Goal: Transaction & Acquisition: Download file/media

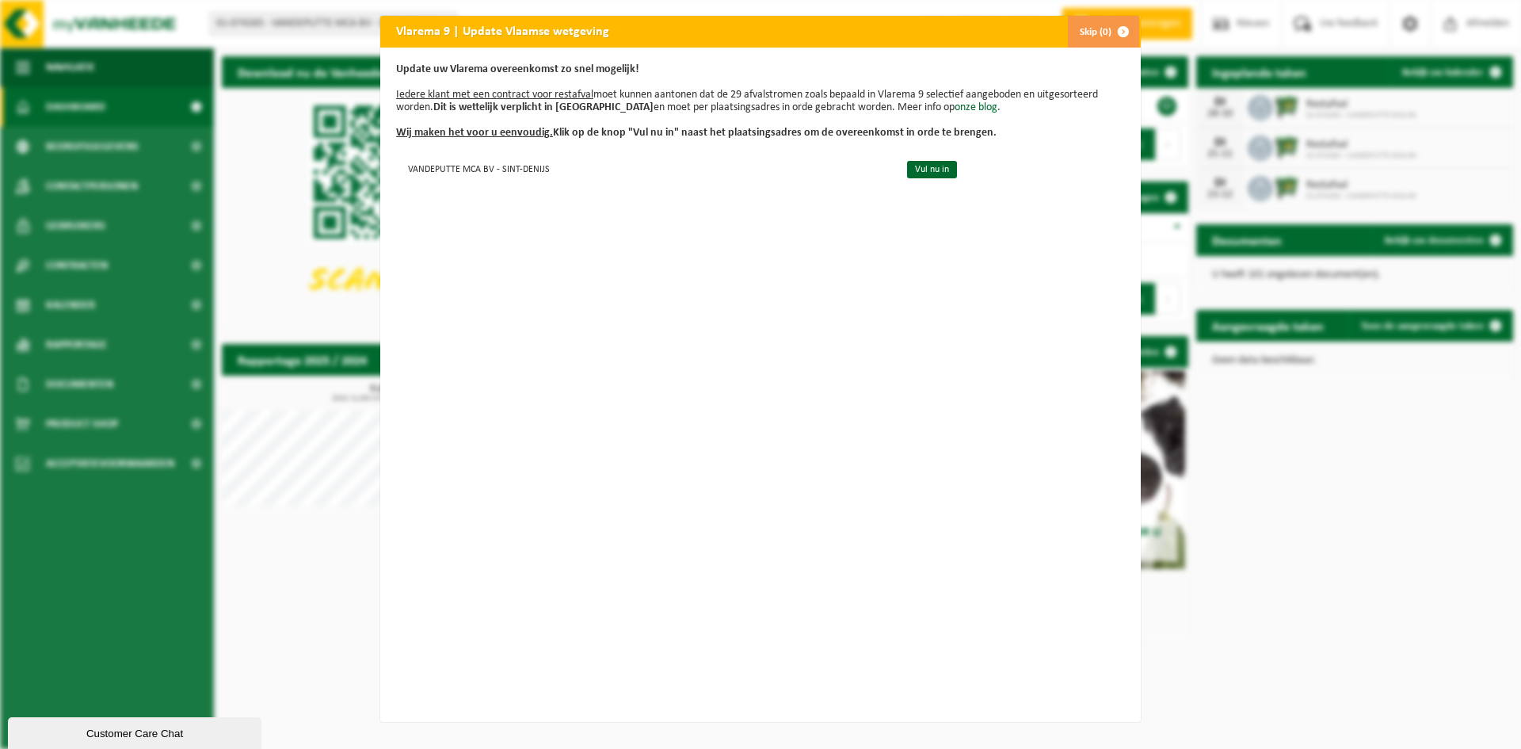
click at [1085, 24] on button "Skip (0)" at bounding box center [1103, 32] width 72 height 32
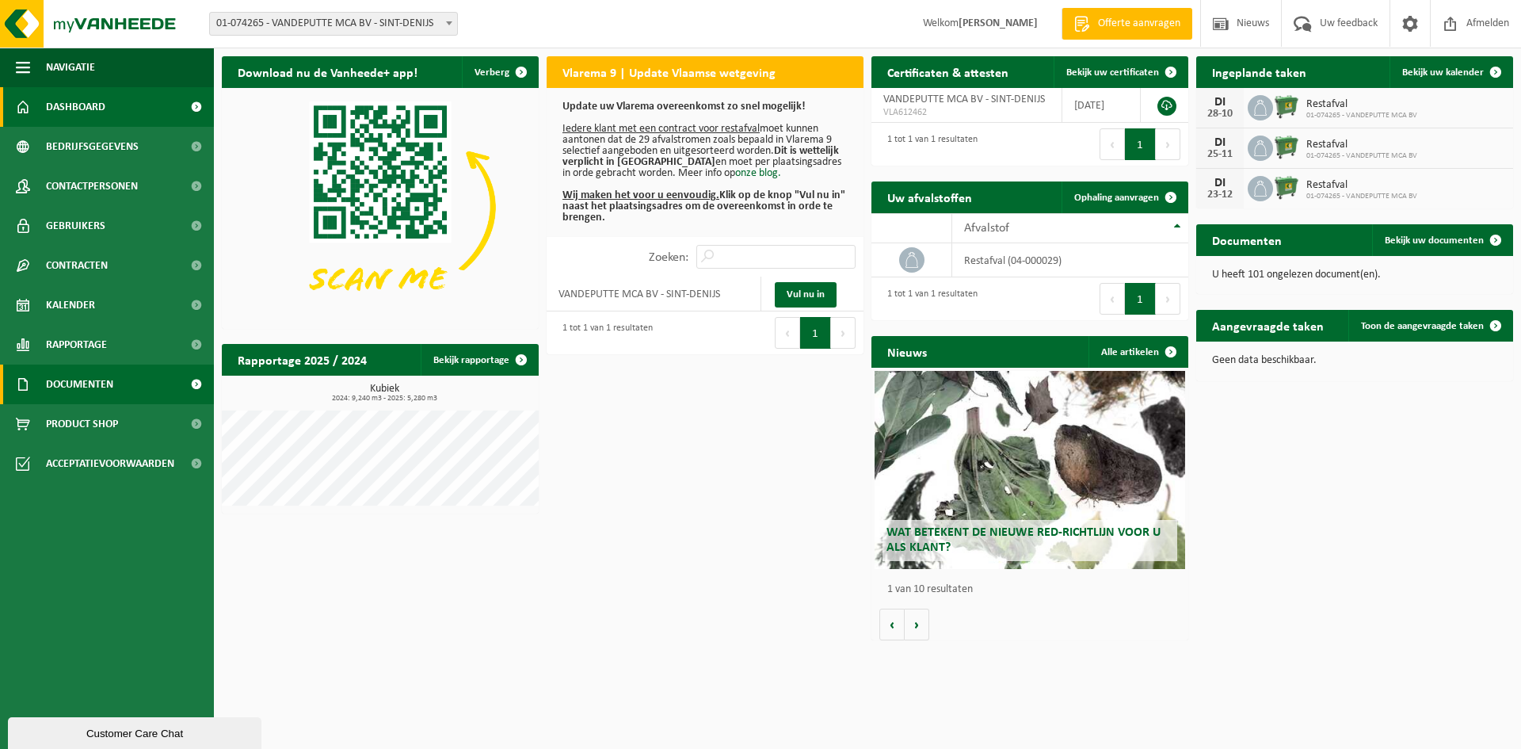
click at [106, 382] on span "Documenten" at bounding box center [79, 384] width 67 height 40
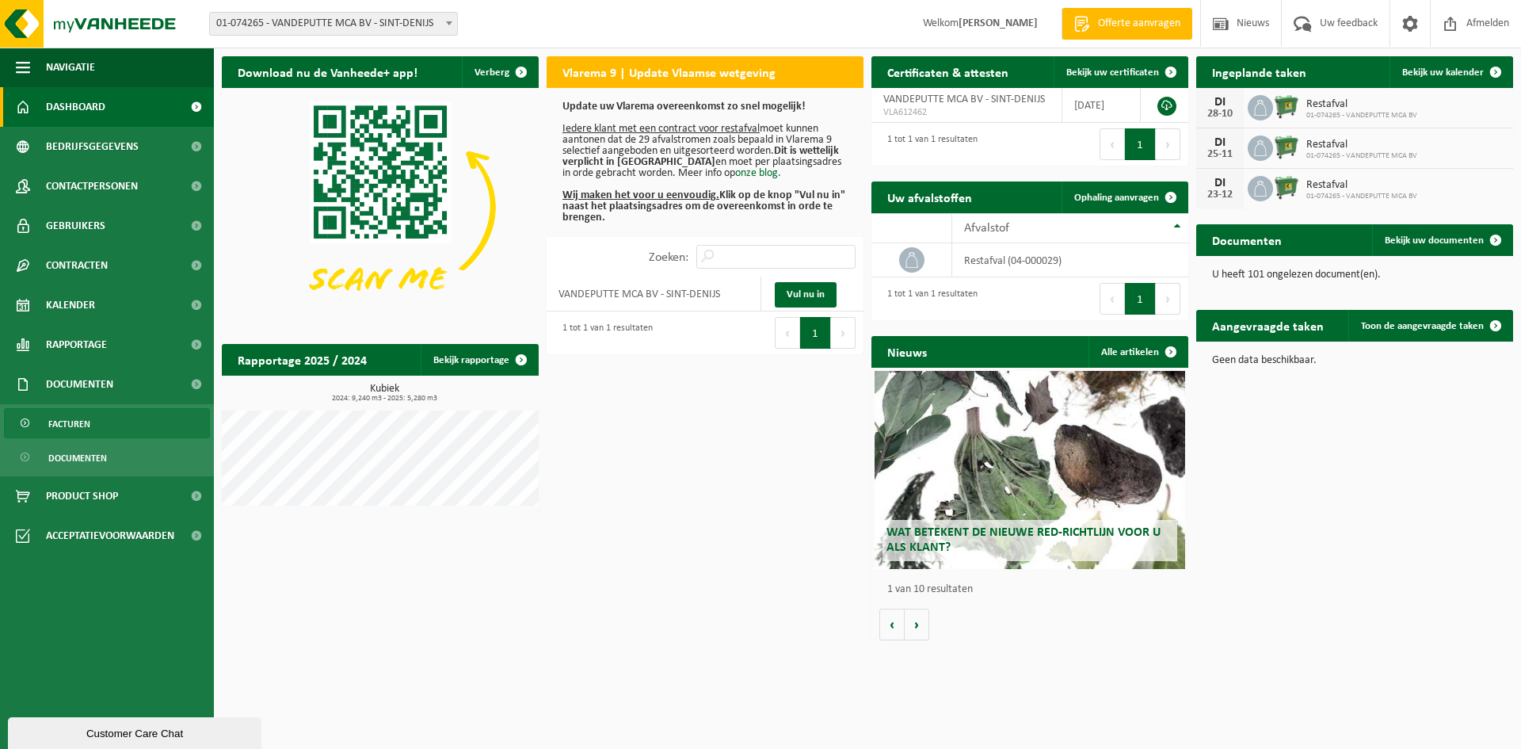
click at [79, 425] on span "Facturen" at bounding box center [69, 424] width 42 height 30
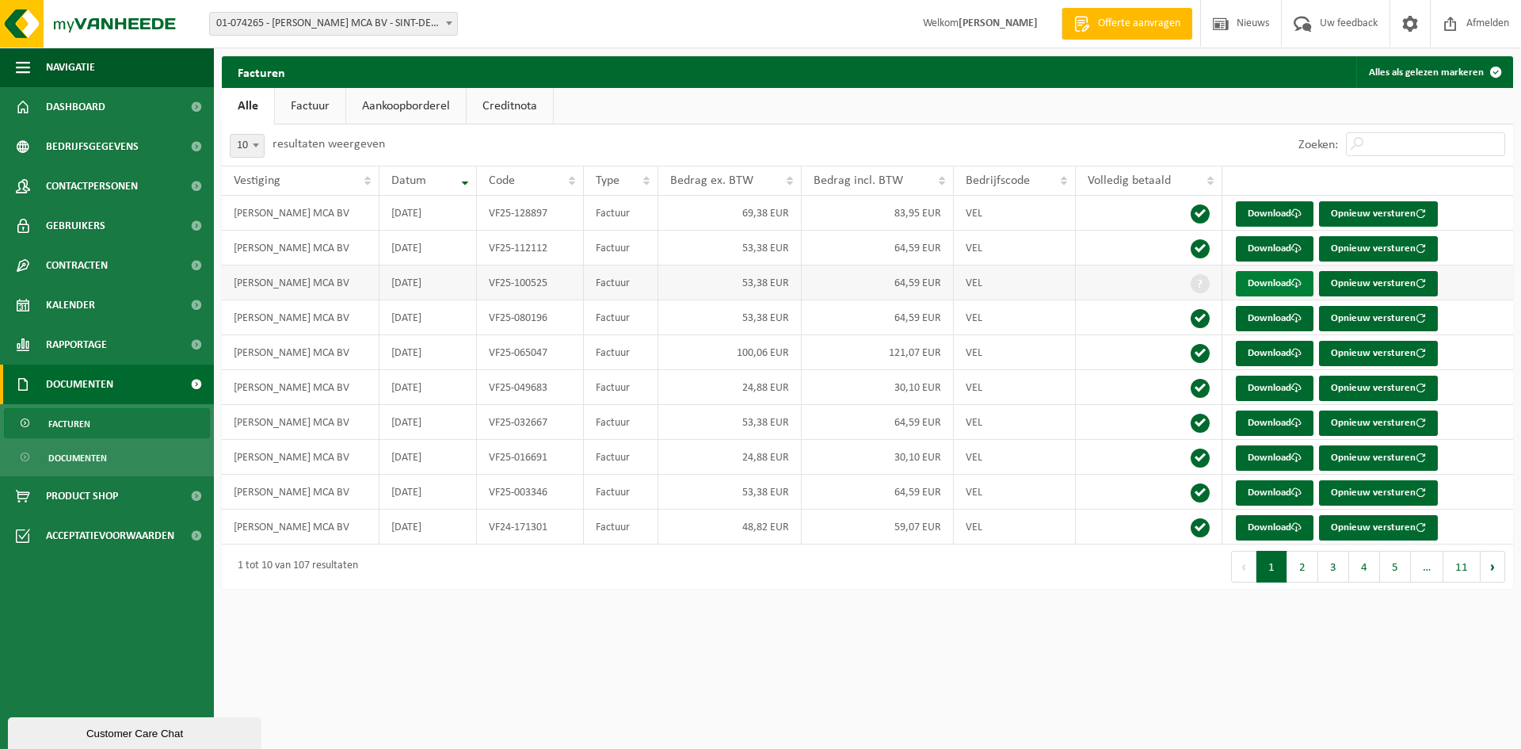
click at [1265, 278] on link "Download" at bounding box center [1275, 283] width 78 height 25
